Goal: Task Accomplishment & Management: Use online tool/utility

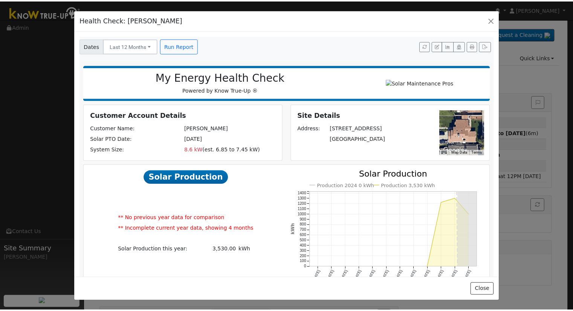
scroll to position [301, 0]
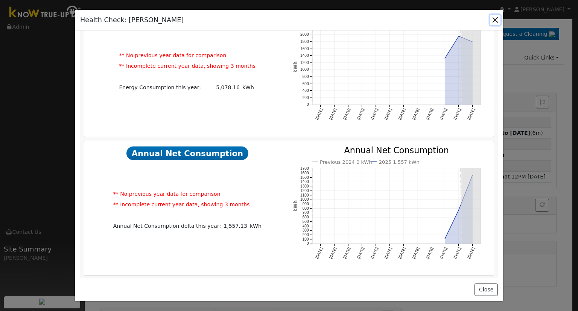
click at [494, 21] on button "button" at bounding box center [495, 20] width 11 height 11
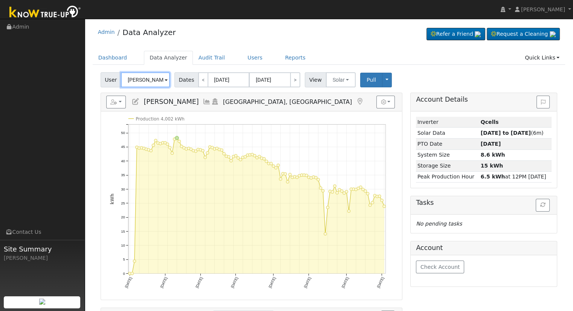
click at [137, 83] on input "[PERSON_NAME]" at bounding box center [145, 79] width 49 height 15
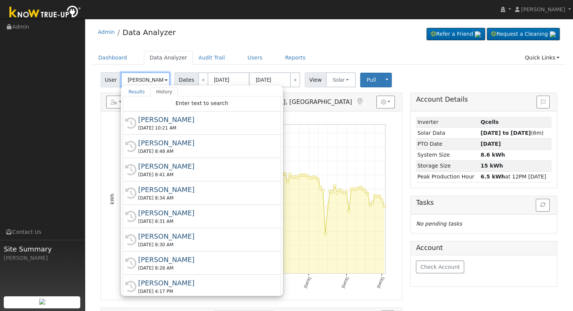
click at [137, 83] on input "[PERSON_NAME]" at bounding box center [145, 79] width 49 height 15
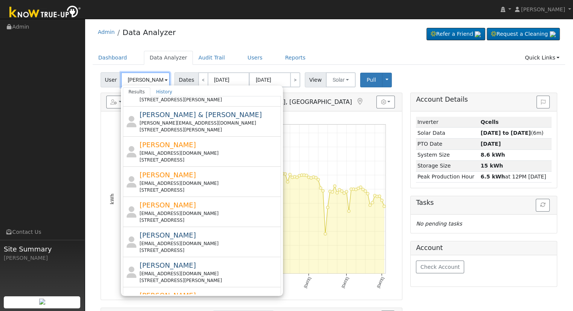
scroll to position [0, 0]
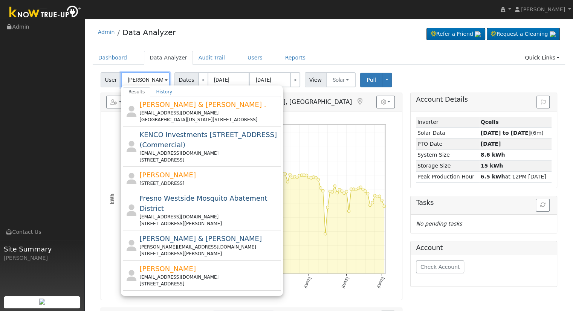
click at [127, 81] on input "[PERSON_NAME]" at bounding box center [145, 79] width 49 height 15
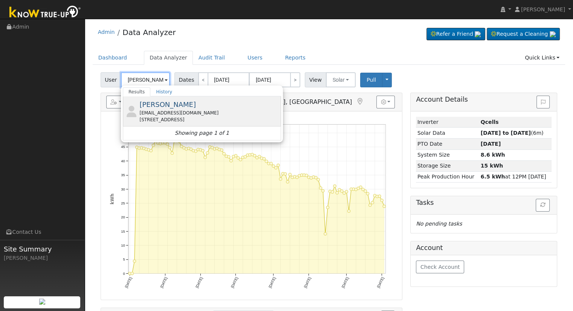
type input "[PERSON_NAME]"
click at [167, 110] on div "[EMAIL_ADDRESS][DOMAIN_NAME]" at bounding box center [209, 113] width 140 height 7
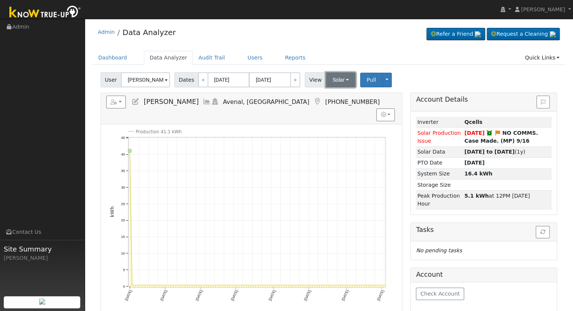
click at [337, 80] on button "Solar" at bounding box center [341, 79] width 30 height 15
click at [422, 71] on div "User [PERSON_NAME] Account Default Account Default Account [STREET_ADDRESS] Pri…" at bounding box center [328, 79] width 459 height 18
click at [326, 82] on button "Solar" at bounding box center [341, 79] width 30 height 15
click at [333, 96] on link "Utility" at bounding box center [350, 96] width 52 height 11
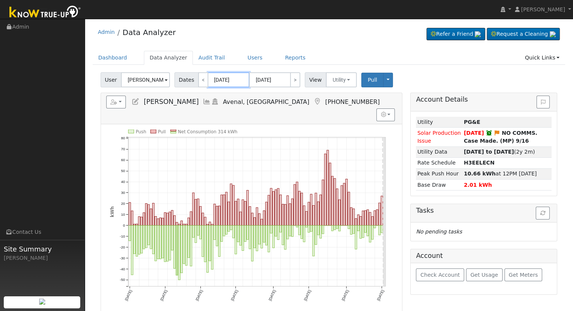
click at [216, 80] on input "[DATE]" at bounding box center [228, 79] width 41 height 15
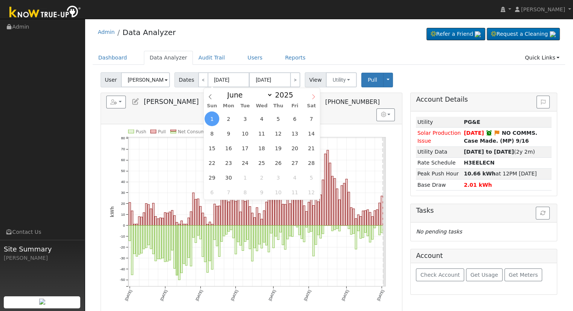
click at [314, 96] on icon at bounding box center [313, 96] width 5 height 5
select select "8"
click at [223, 119] on span "1" at bounding box center [228, 118] width 15 height 15
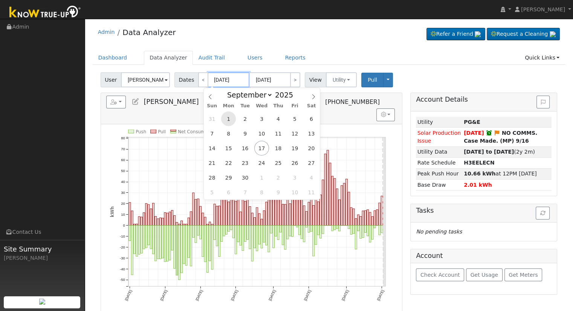
type input "[DATE]"
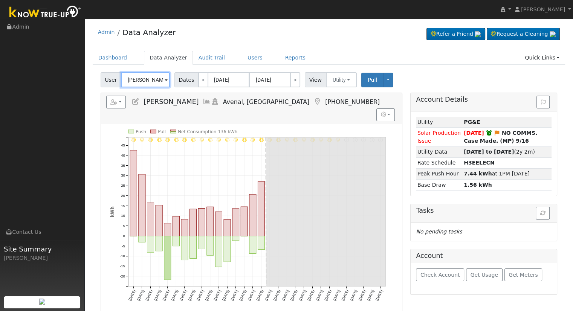
click at [139, 79] on input "[PERSON_NAME]" at bounding box center [145, 79] width 49 height 15
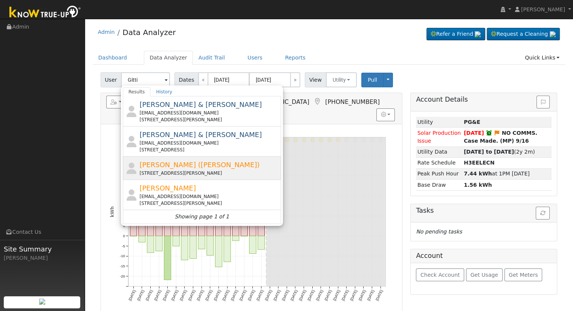
click at [189, 172] on div "[STREET_ADDRESS][PERSON_NAME]" at bounding box center [209, 173] width 140 height 7
type input "[PERSON_NAME] ([PERSON_NAME])"
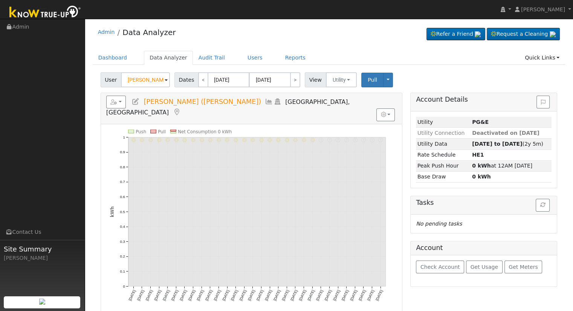
click at [133, 98] on icon at bounding box center [135, 101] width 8 height 7
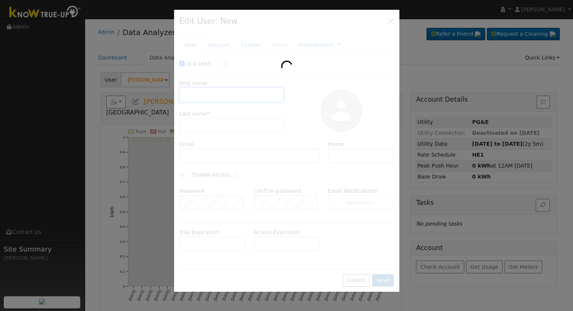
checkbox input "true"
type input "[PERSON_NAME]"
type input "Gitti ([PERSON_NAME])"
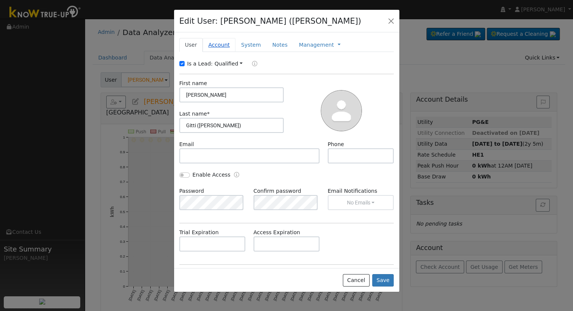
click at [215, 49] on link "Account" at bounding box center [219, 45] width 33 height 14
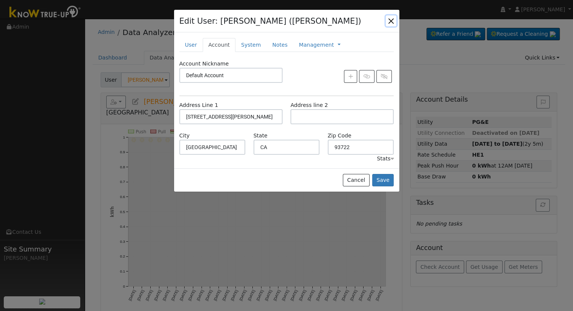
click at [390, 23] on button "button" at bounding box center [391, 20] width 11 height 11
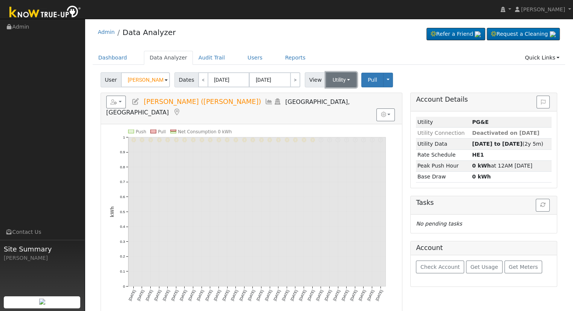
click at [330, 84] on button "Utility" at bounding box center [341, 79] width 31 height 15
click at [221, 81] on input "[DATE]" at bounding box center [228, 79] width 41 height 15
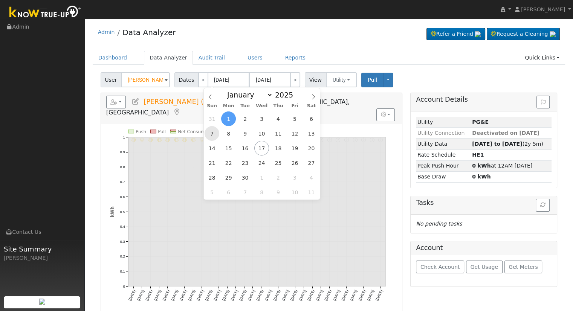
click at [212, 133] on span "7" at bounding box center [211, 133] width 15 height 15
type input "[DATE]"
select select "11"
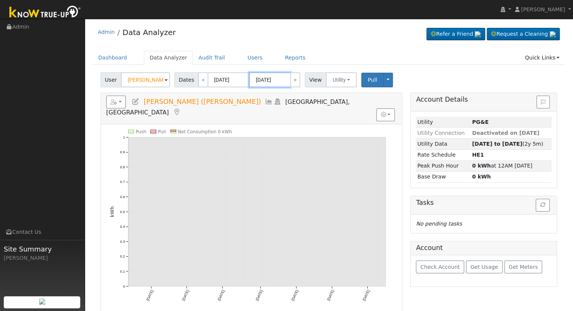
click at [261, 81] on input "[DATE]" at bounding box center [269, 79] width 41 height 15
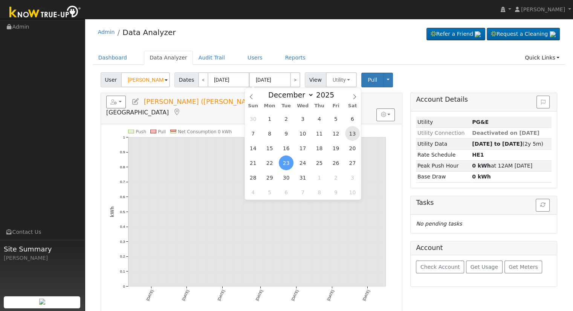
click at [354, 136] on span "13" at bounding box center [352, 133] width 15 height 15
type input "[DATE]"
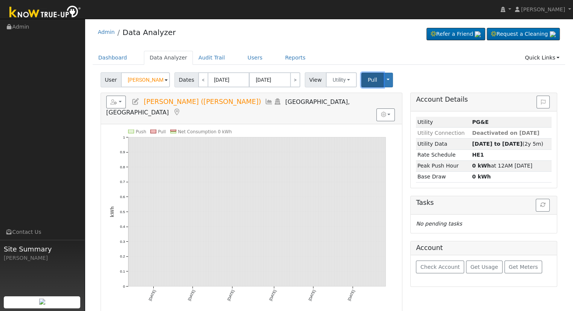
click at [361, 81] on button "Pull" at bounding box center [372, 80] width 22 height 15
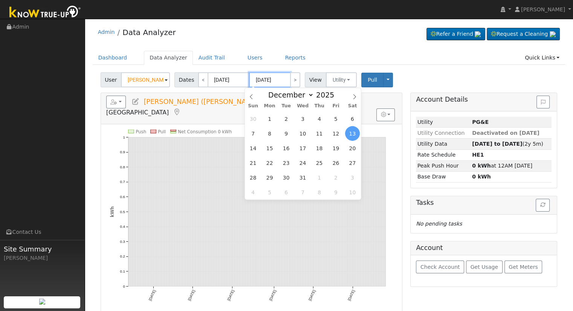
drag, startPoint x: 256, startPoint y: 82, endPoint x: 260, endPoint y: 82, distance: 3.8
click at [257, 81] on input "[DATE]" at bounding box center [269, 79] width 41 height 15
click at [252, 97] on icon at bounding box center [251, 96] width 5 height 5
click at [252, 95] on icon at bounding box center [251, 96] width 5 height 5
click at [250, 98] on icon at bounding box center [251, 96] width 5 height 5
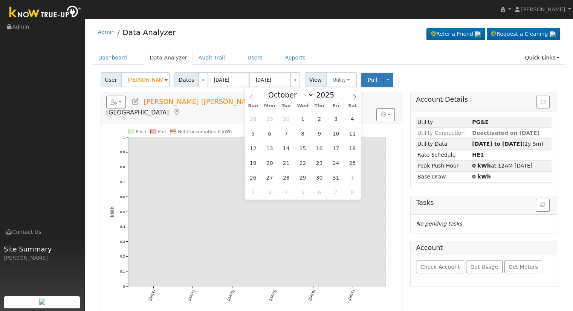
select select "8"
click at [351, 136] on span "13" at bounding box center [352, 133] width 15 height 15
type input "[DATE]"
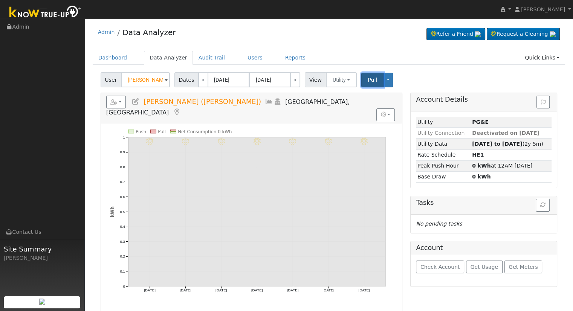
click at [361, 77] on button "Pull" at bounding box center [372, 80] width 22 height 15
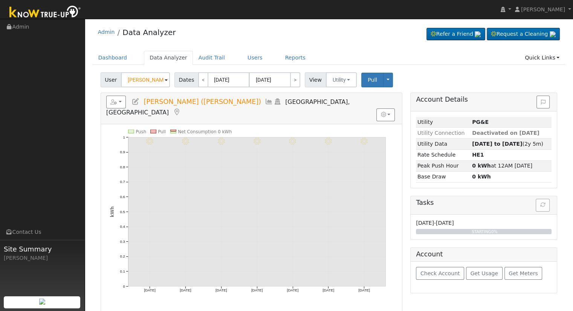
click at [363, 91] on div "User [PERSON_NAME] ([PERSON_NAME]) Account Default Account Default Account [STR…" at bounding box center [329, 223] width 473 height 307
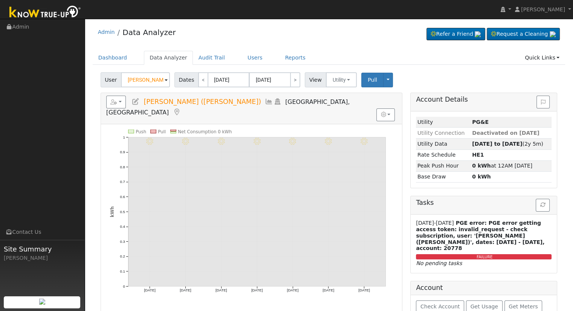
click at [363, 91] on div "User [PERSON_NAME] ([PERSON_NAME]) Account Default Account Default Account [STR…" at bounding box center [329, 223] width 473 height 307
click at [149, 85] on input "[PERSON_NAME] ([PERSON_NAME])" at bounding box center [145, 79] width 49 height 15
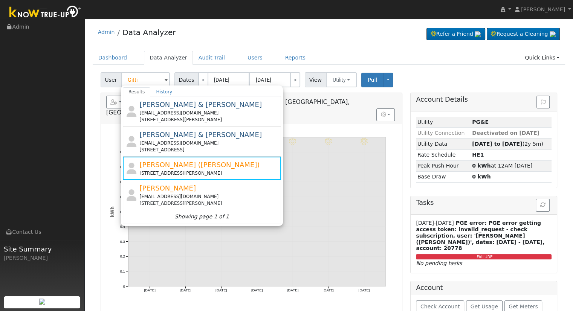
click at [156, 123] on div "[PERSON_NAME] & [PERSON_NAME] [EMAIL_ADDRESS][DOMAIN_NAME] [STREET_ADDRESS][PER…" at bounding box center [202, 111] width 158 height 30
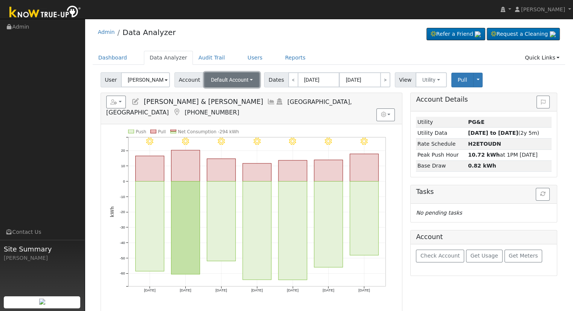
click at [238, 86] on button "Default Account" at bounding box center [232, 79] width 56 height 15
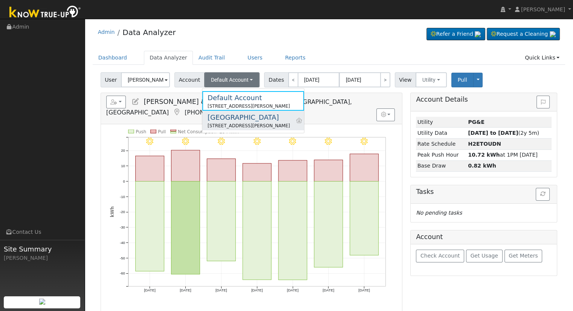
click at [241, 117] on div "[GEOGRAPHIC_DATA]" at bounding box center [248, 117] width 82 height 10
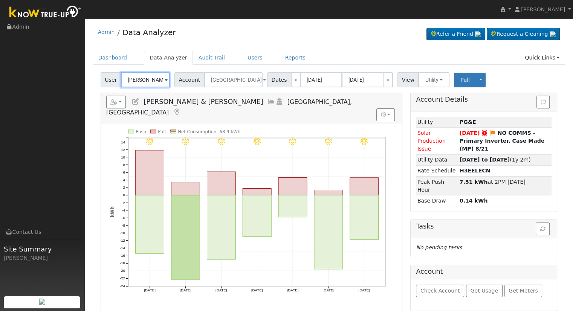
click at [137, 80] on input "[PERSON_NAME] & [PERSON_NAME]" at bounding box center [145, 79] width 49 height 15
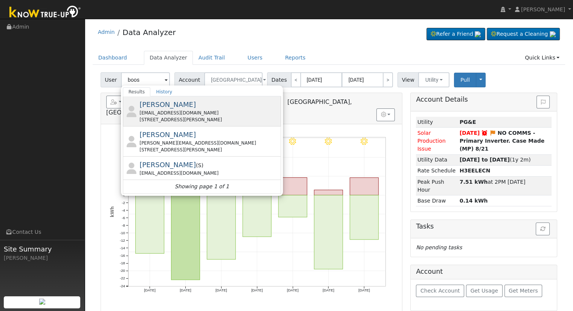
click at [198, 118] on div "[STREET_ADDRESS][PERSON_NAME]" at bounding box center [209, 119] width 140 height 7
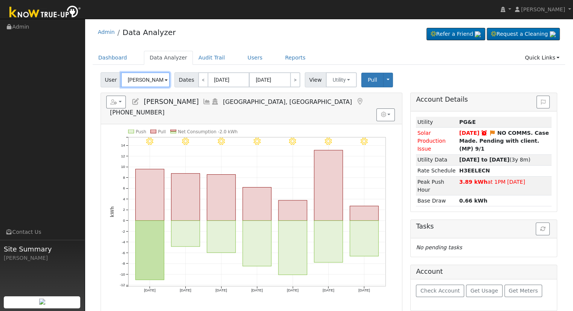
click at [144, 78] on input "[PERSON_NAME]" at bounding box center [145, 79] width 49 height 15
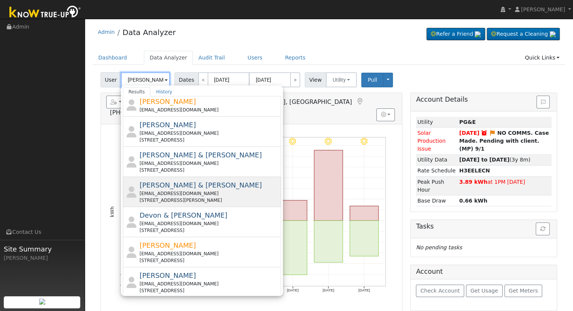
scroll to position [113, 0]
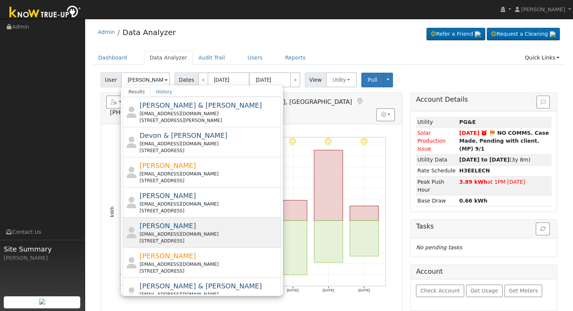
click at [198, 234] on div "[EMAIL_ADDRESS][DOMAIN_NAME]" at bounding box center [209, 234] width 140 height 7
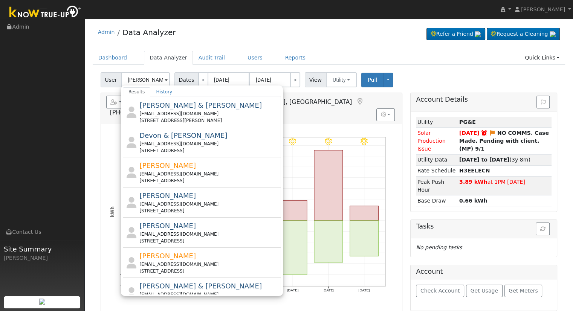
type input "[PERSON_NAME]"
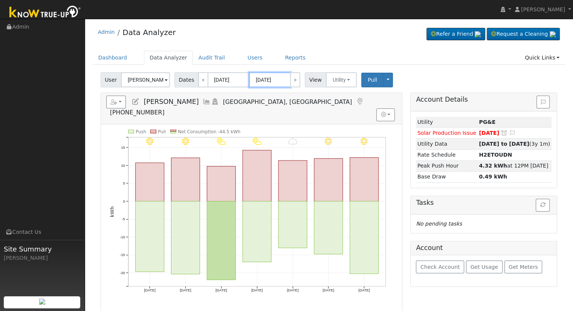
click at [262, 79] on input "[DATE]" at bounding box center [269, 79] width 41 height 15
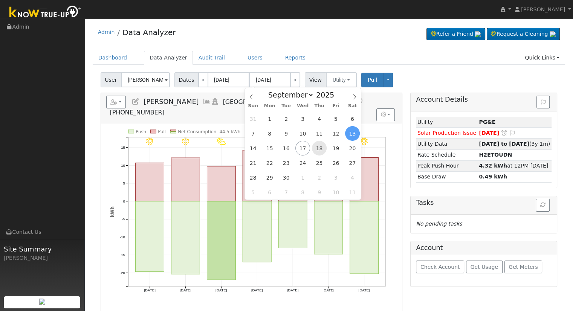
click at [314, 149] on span "18" at bounding box center [319, 148] width 15 height 15
type input "[DATE]"
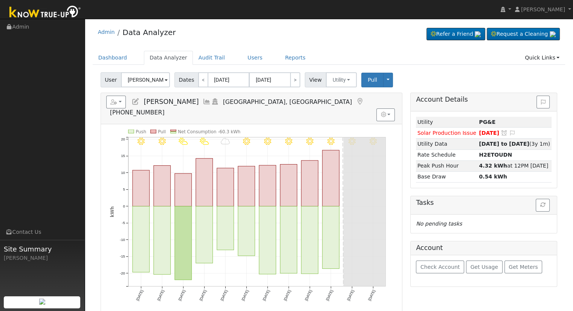
click at [136, 103] on icon at bounding box center [135, 101] width 8 height 7
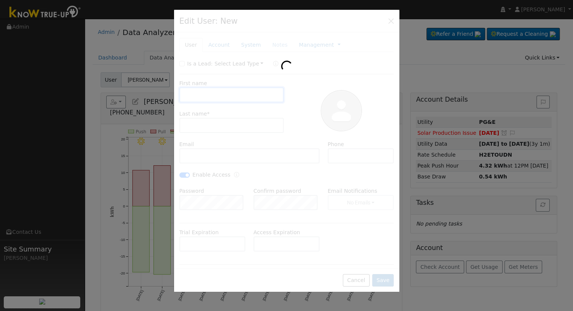
checkbox input "false"
type input "[PERSON_NAME]"
type input "[EMAIL_ADDRESS][DOMAIN_NAME]"
type input "[PHONE_NUMBER]"
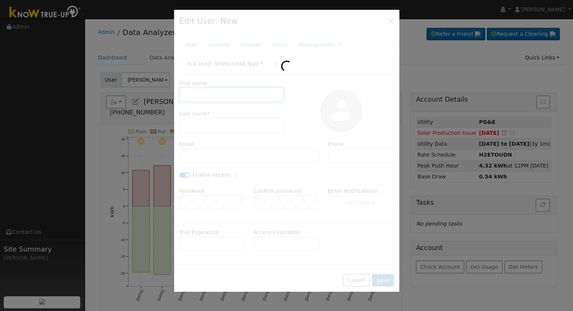
checkbox input "true"
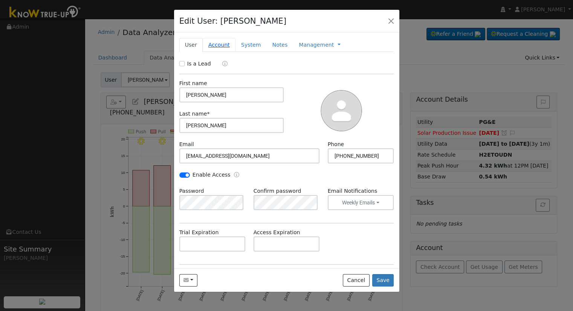
click at [210, 47] on link "Account" at bounding box center [219, 45] width 33 height 14
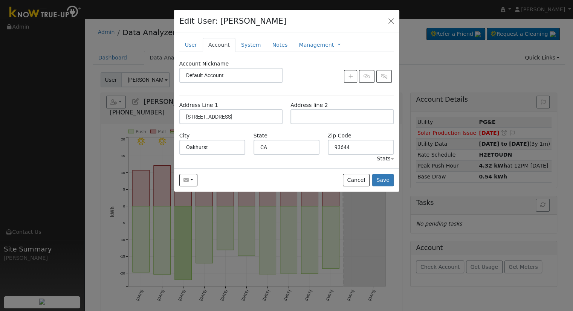
click at [81, 137] on div at bounding box center [286, 155] width 573 height 311
click at [90, 134] on div at bounding box center [286, 155] width 573 height 311
click at [394, 20] on button "button" at bounding box center [391, 20] width 11 height 11
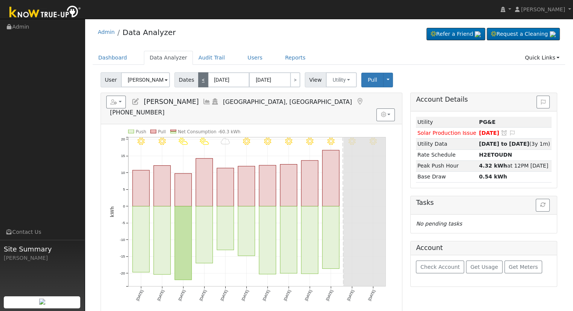
click at [198, 84] on link "<" at bounding box center [203, 79] width 10 height 15
type input "[DATE]"
